Goal: Check status: Check status

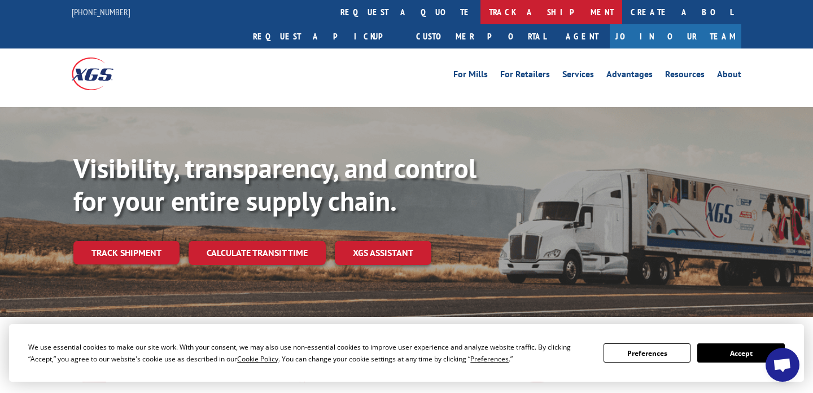
click at [480, 9] on link "track a shipment" at bounding box center [551, 12] width 142 height 24
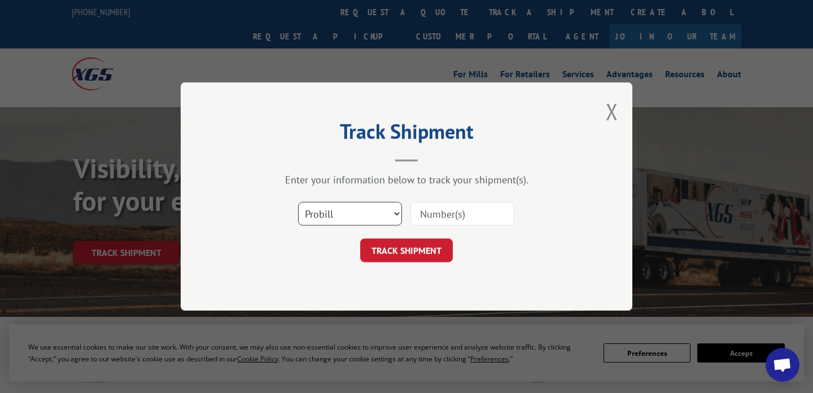
click at [384, 212] on select "Select category... Probill BOL PO" at bounding box center [350, 214] width 104 height 24
click at [298, 202] on select "Select category... Probill BOL PO" at bounding box center [350, 214] width 104 height 24
click at [442, 208] on input at bounding box center [462, 214] width 104 height 24
type input "17402273"
click at [432, 264] on div "Track Shipment Enter your information below to track your shipment(s). Select c…" at bounding box center [407, 196] width 452 height 229
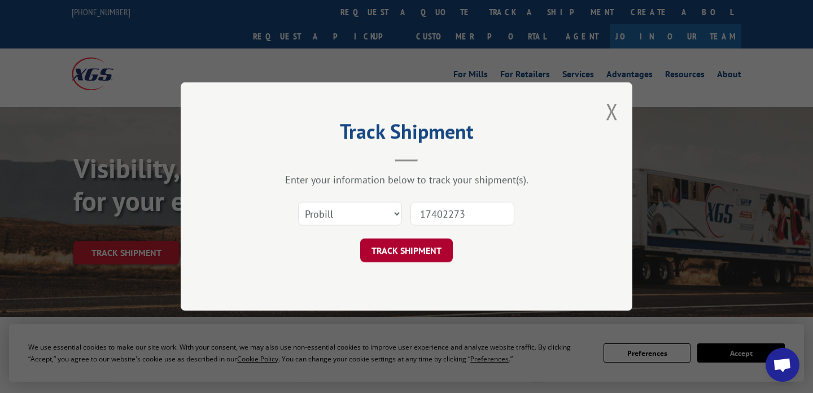
click at [432, 262] on button "TRACK SHIPMENT" at bounding box center [406, 251] width 93 height 24
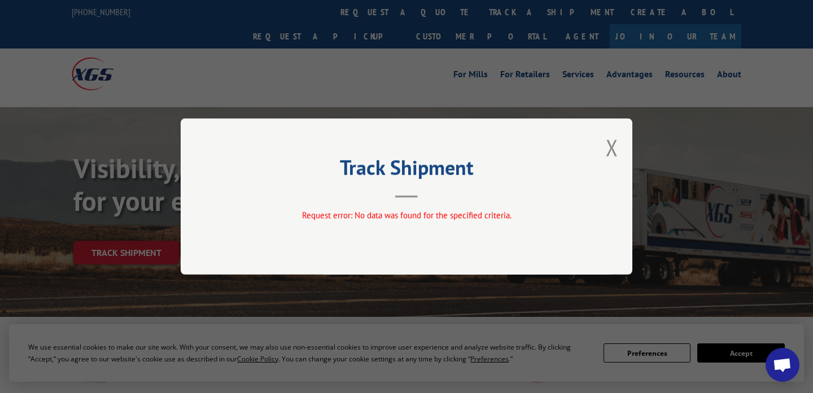
click at [606, 148] on div "Track Shipment Request error: No data was found for the specified criteria." at bounding box center [407, 197] width 452 height 156
click at [615, 147] on button "Close modal" at bounding box center [612, 148] width 12 height 30
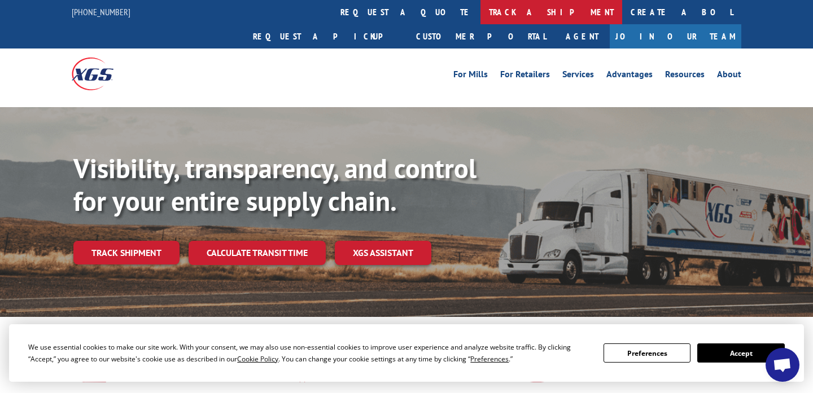
click at [480, 13] on link "track a shipment" at bounding box center [551, 12] width 142 height 24
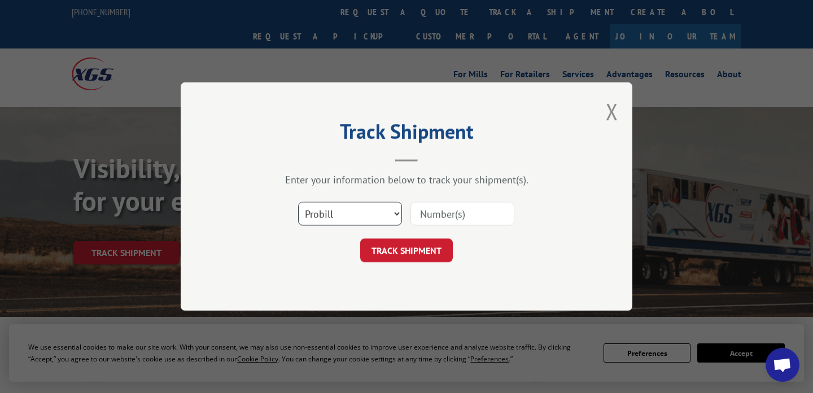
click at [384, 221] on select "Select category... Probill BOL PO" at bounding box center [350, 214] width 104 height 24
select select "po"
click at [298, 202] on select "Select category... Probill BOL PO" at bounding box center [350, 214] width 104 height 24
click at [436, 221] on input at bounding box center [462, 214] width 104 height 24
type input "17402273"
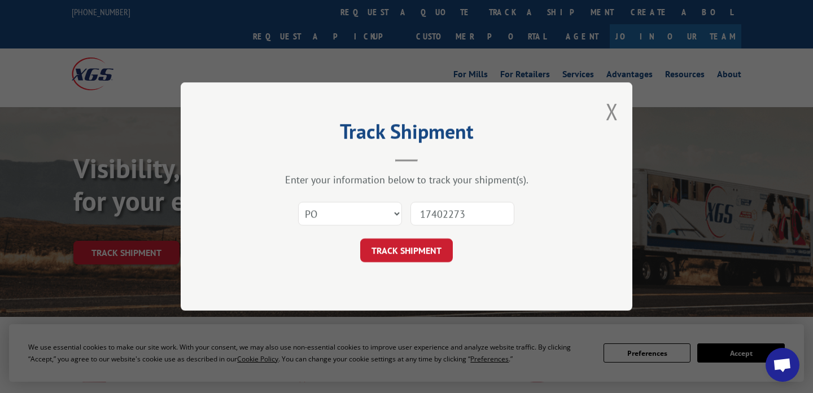
click at [479, 221] on input "17402273" at bounding box center [462, 214] width 104 height 24
click at [409, 251] on button "TRACK SHIPMENT" at bounding box center [406, 251] width 93 height 24
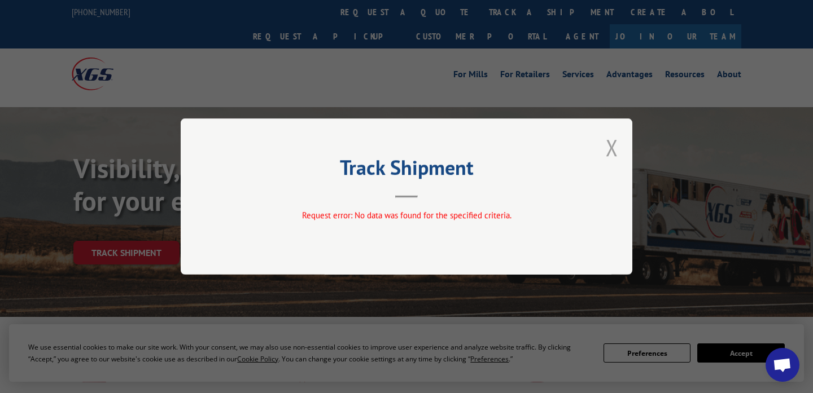
click at [616, 146] on button "Close modal" at bounding box center [612, 148] width 12 height 30
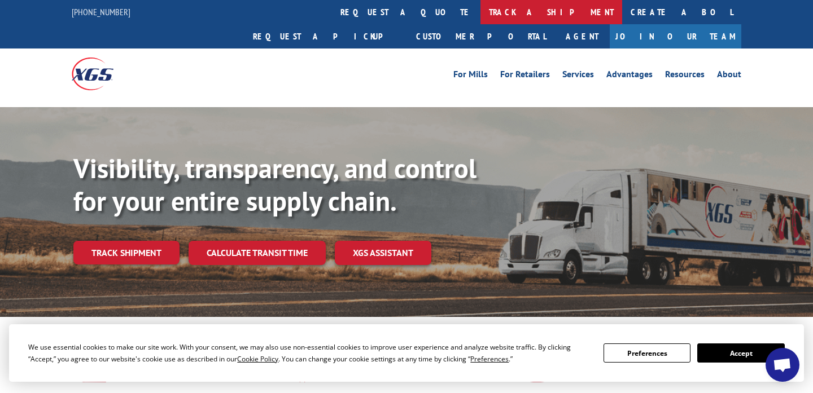
click at [480, 12] on link "track a shipment" at bounding box center [551, 12] width 142 height 24
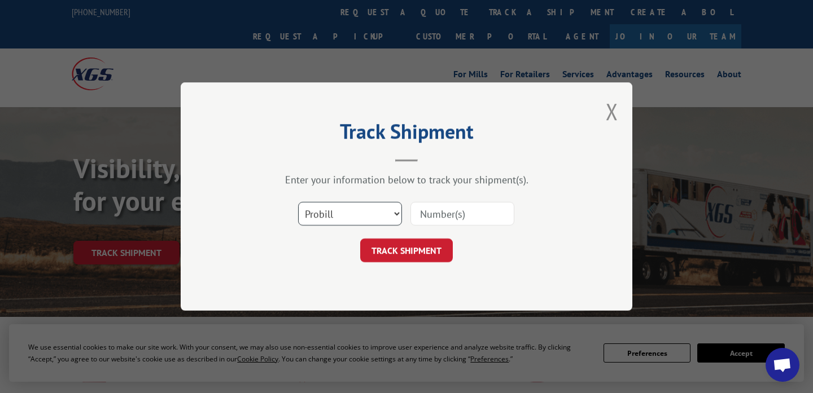
click at [375, 211] on select "Select category... Probill BOL PO" at bounding box center [350, 214] width 104 height 24
select select "bol"
click at [298, 202] on select "Select category... Probill BOL PO" at bounding box center [350, 214] width 104 height 24
click at [448, 209] on input at bounding box center [462, 214] width 104 height 24
paste input "17402273"
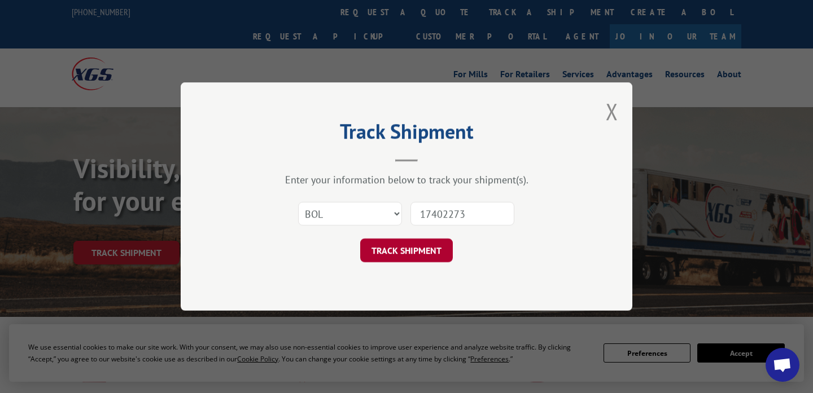
type input "17402273"
click at [421, 248] on button "TRACK SHIPMENT" at bounding box center [406, 251] width 93 height 24
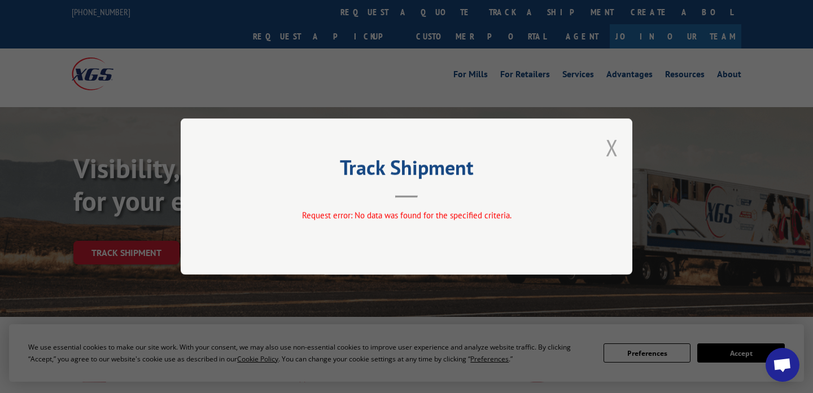
click at [615, 150] on button "Close modal" at bounding box center [612, 148] width 12 height 30
